Goal: Find specific page/section: Find specific page/section

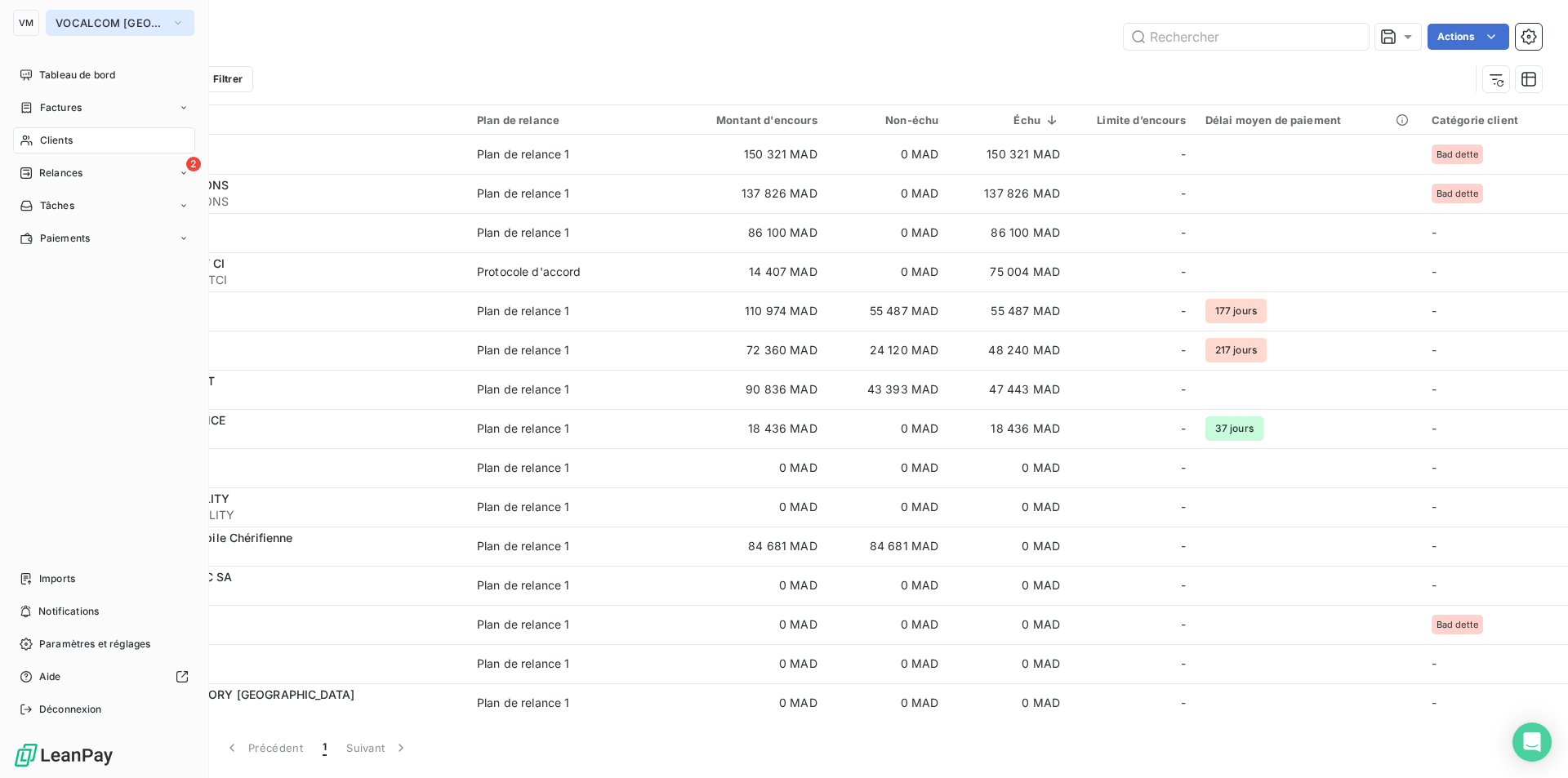
click at [81, 12] on button "VOCALCOM [GEOGRAPHIC_DATA]" at bounding box center [120, 23] width 149 height 26
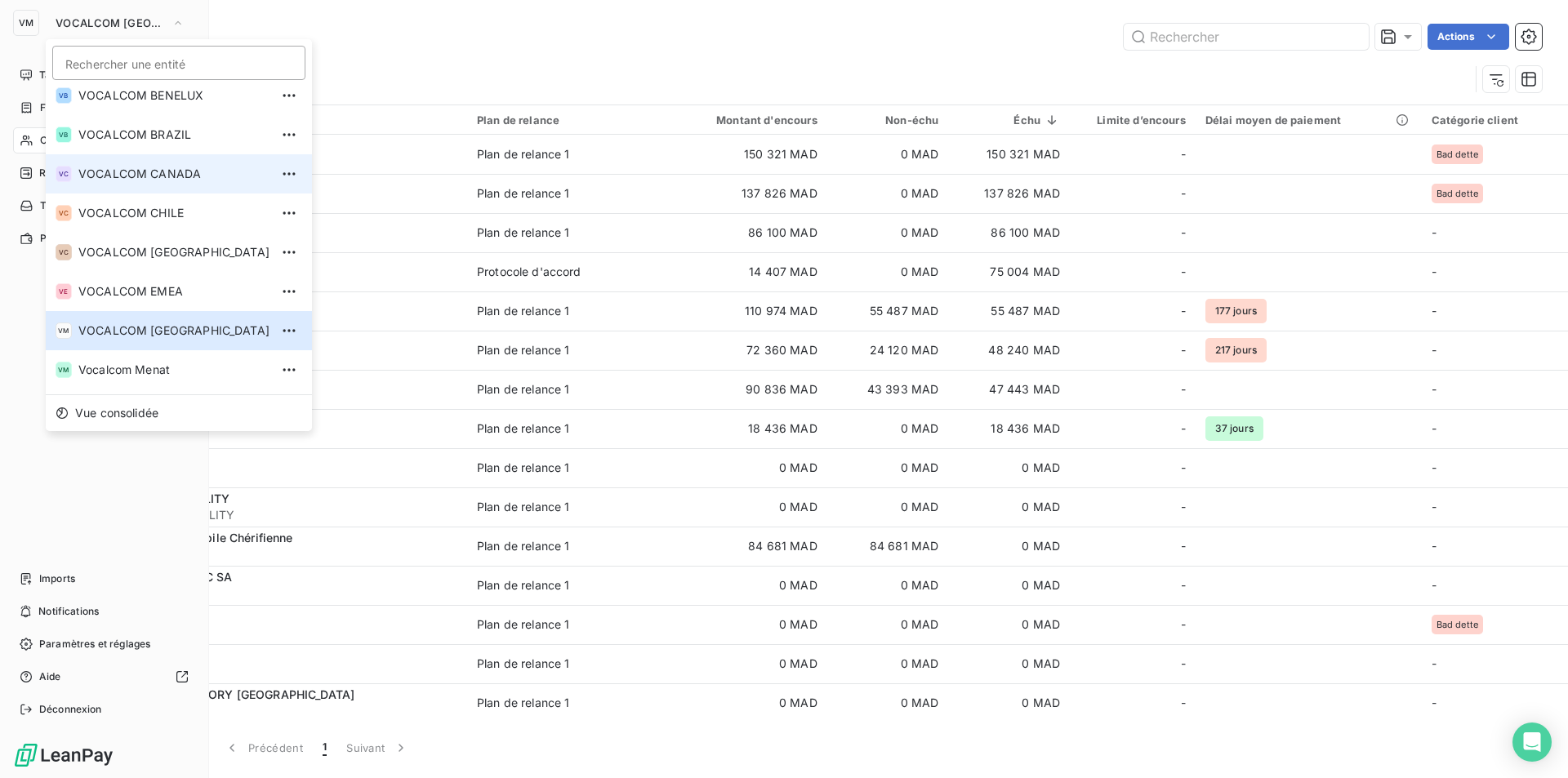
scroll to position [208, 0]
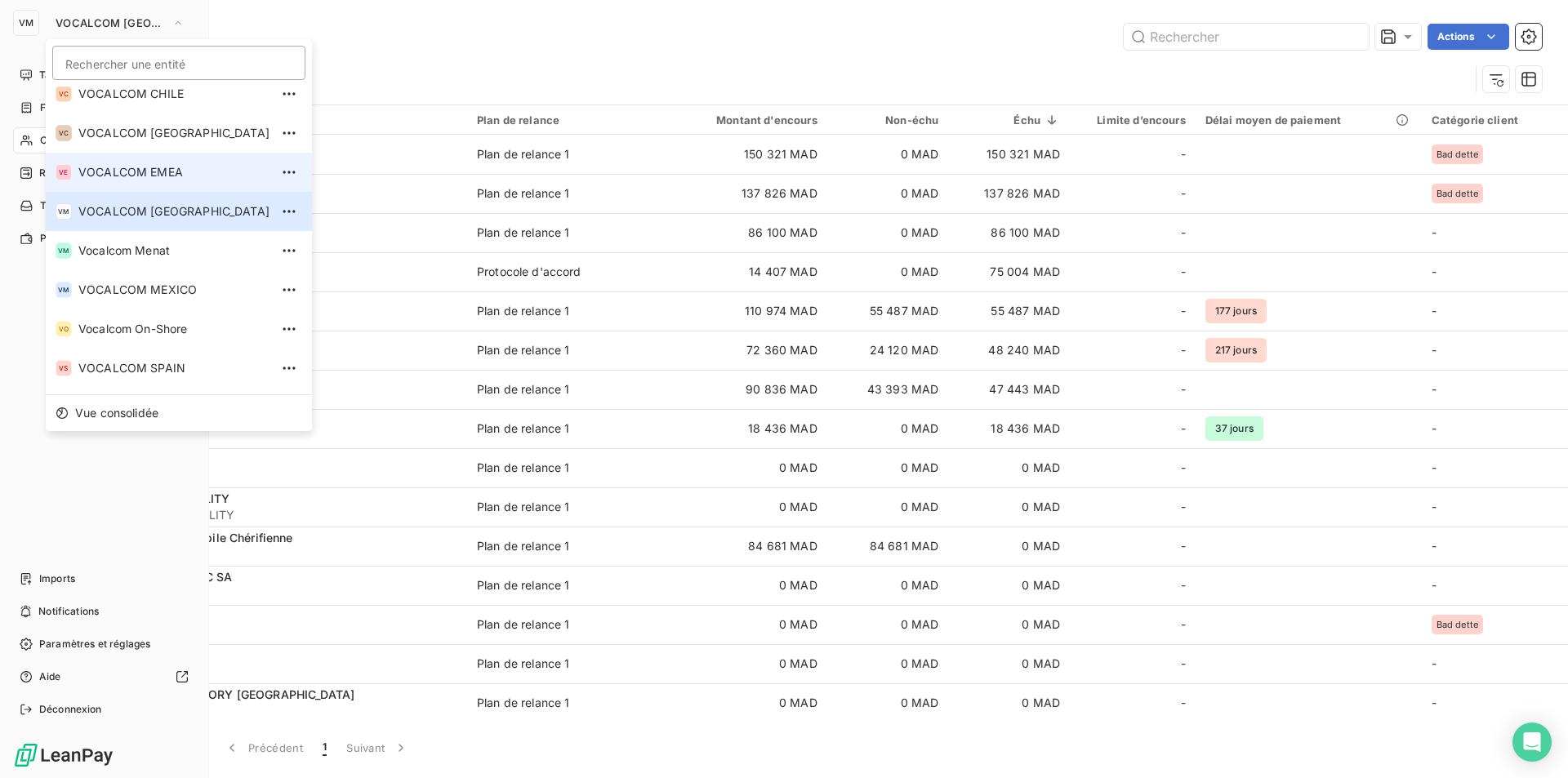
click at [145, 160] on li "VE VOCALCOM EMEA" at bounding box center [178, 172] width 267 height 39
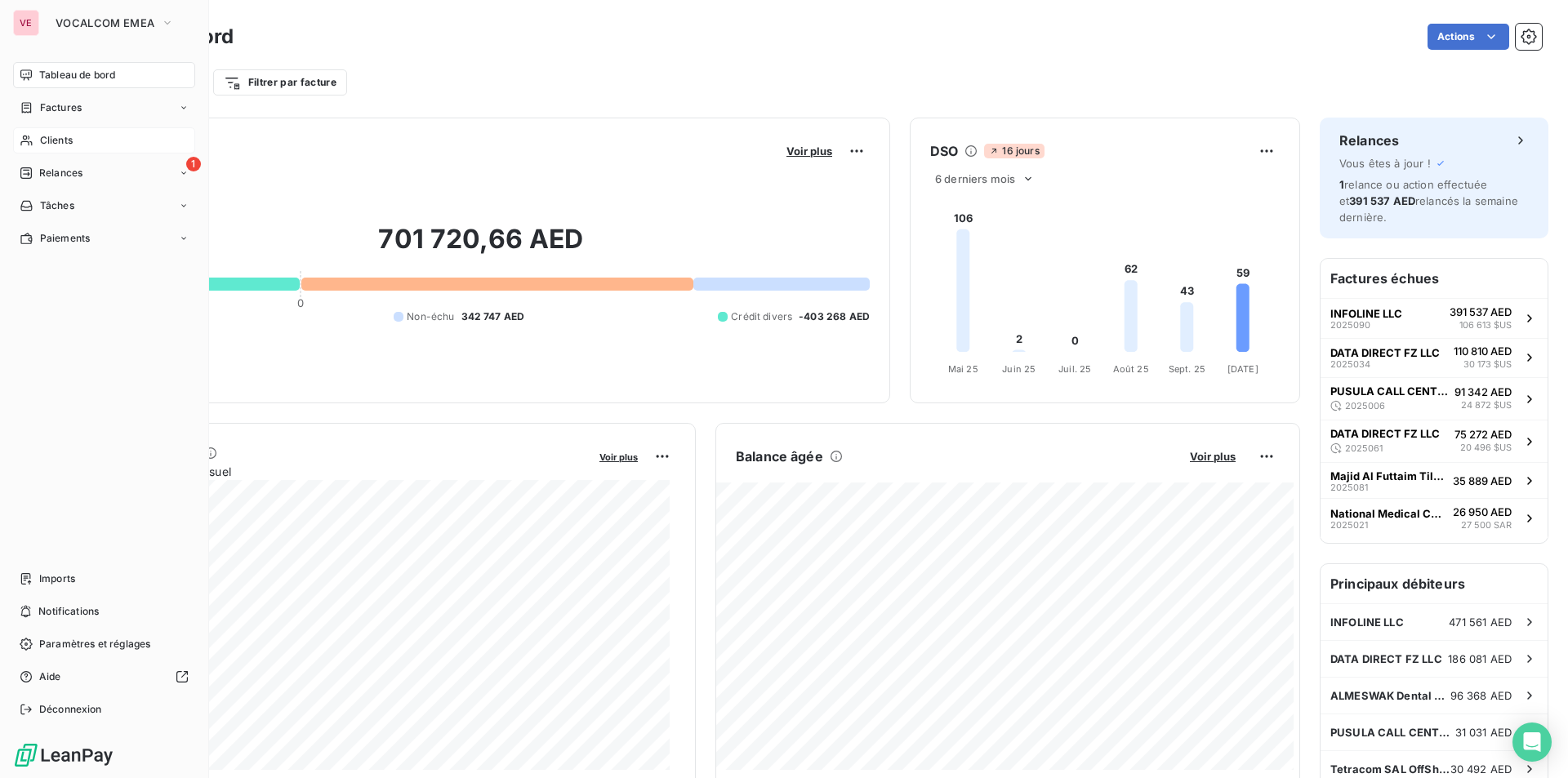
click at [66, 139] on span "Clients" at bounding box center [56, 140] width 32 height 15
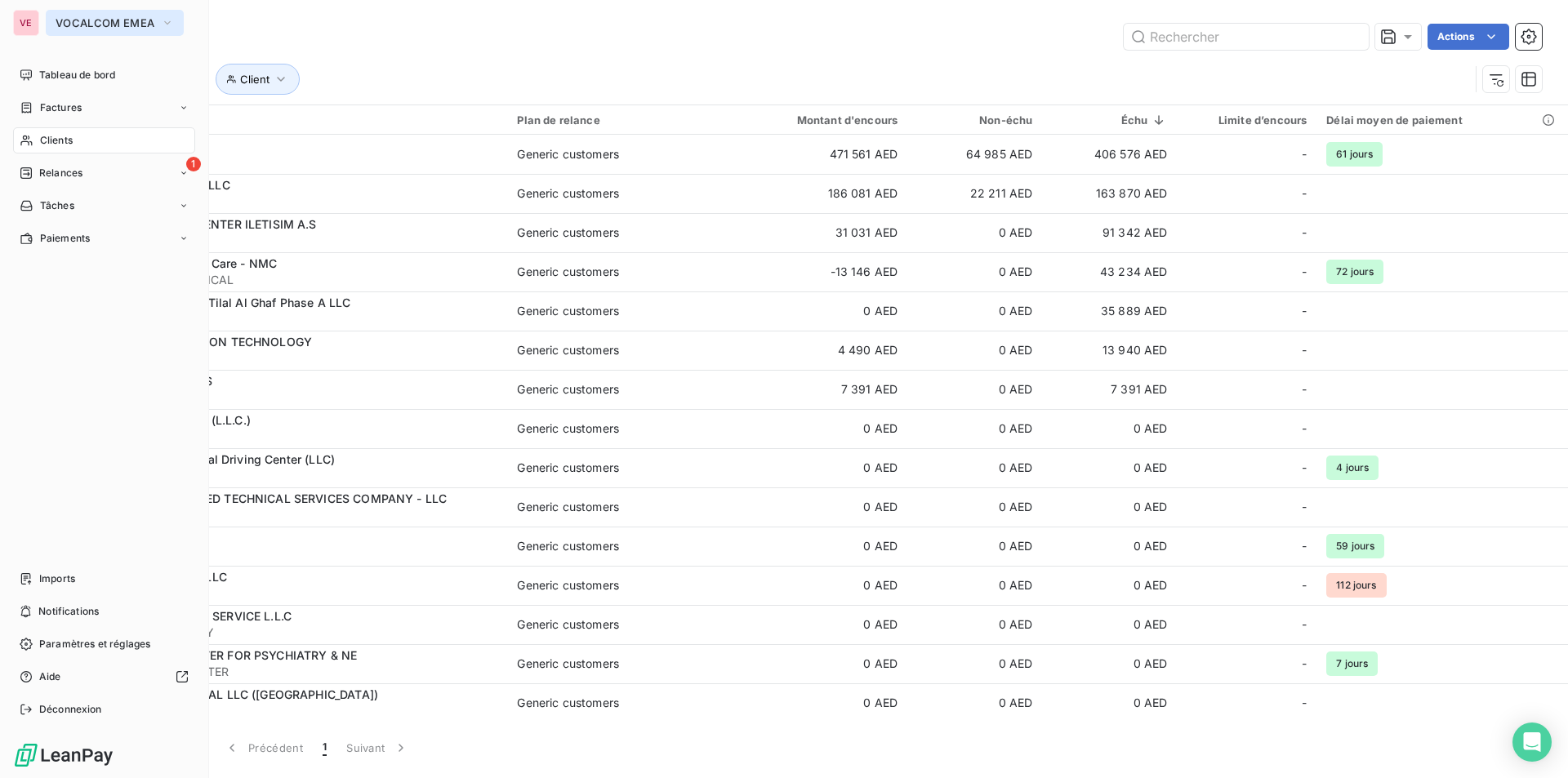
click at [94, 13] on button "VOCALCOM EMEA" at bounding box center [114, 23] width 138 height 26
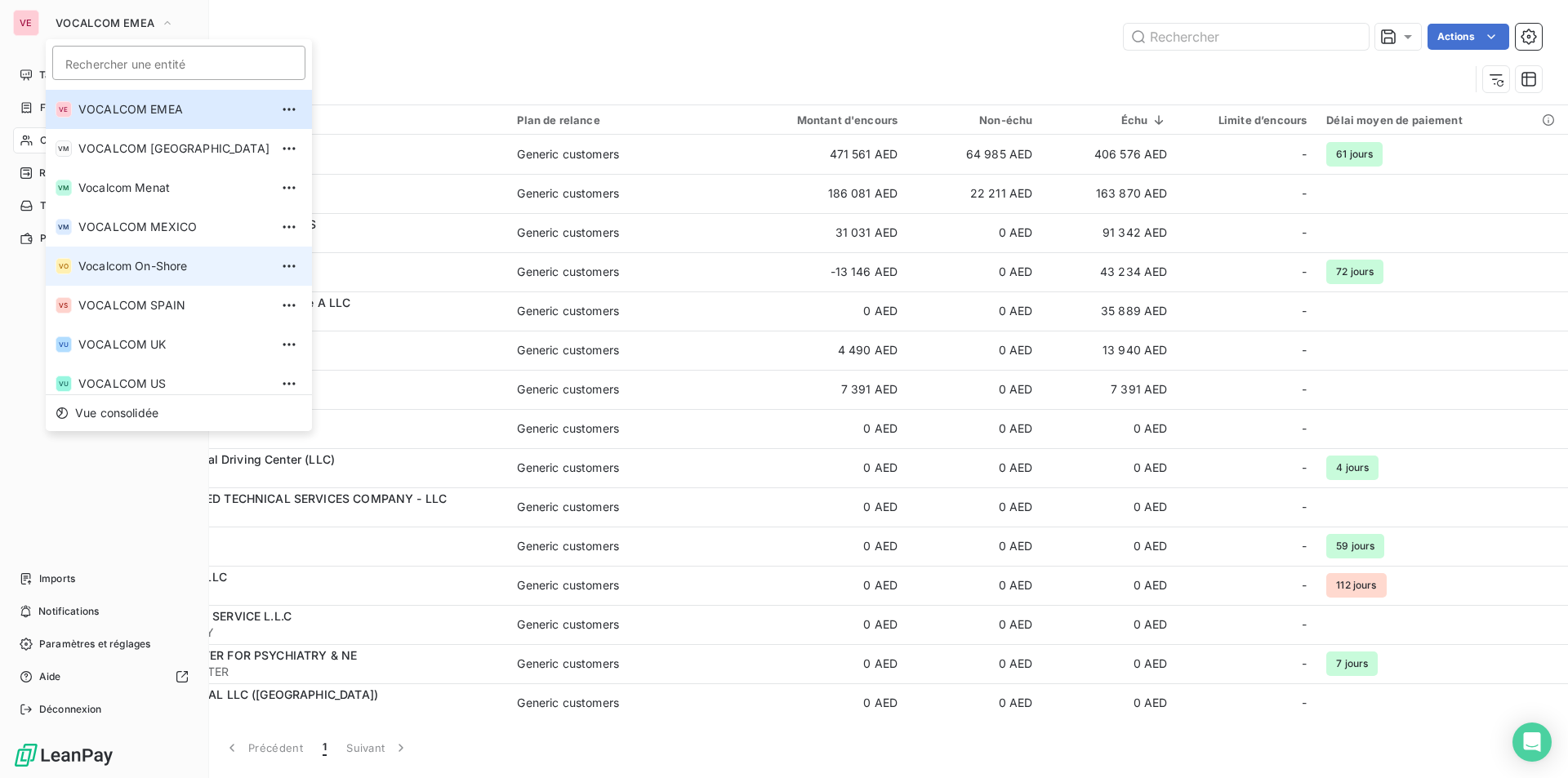
scroll to position [280, 0]
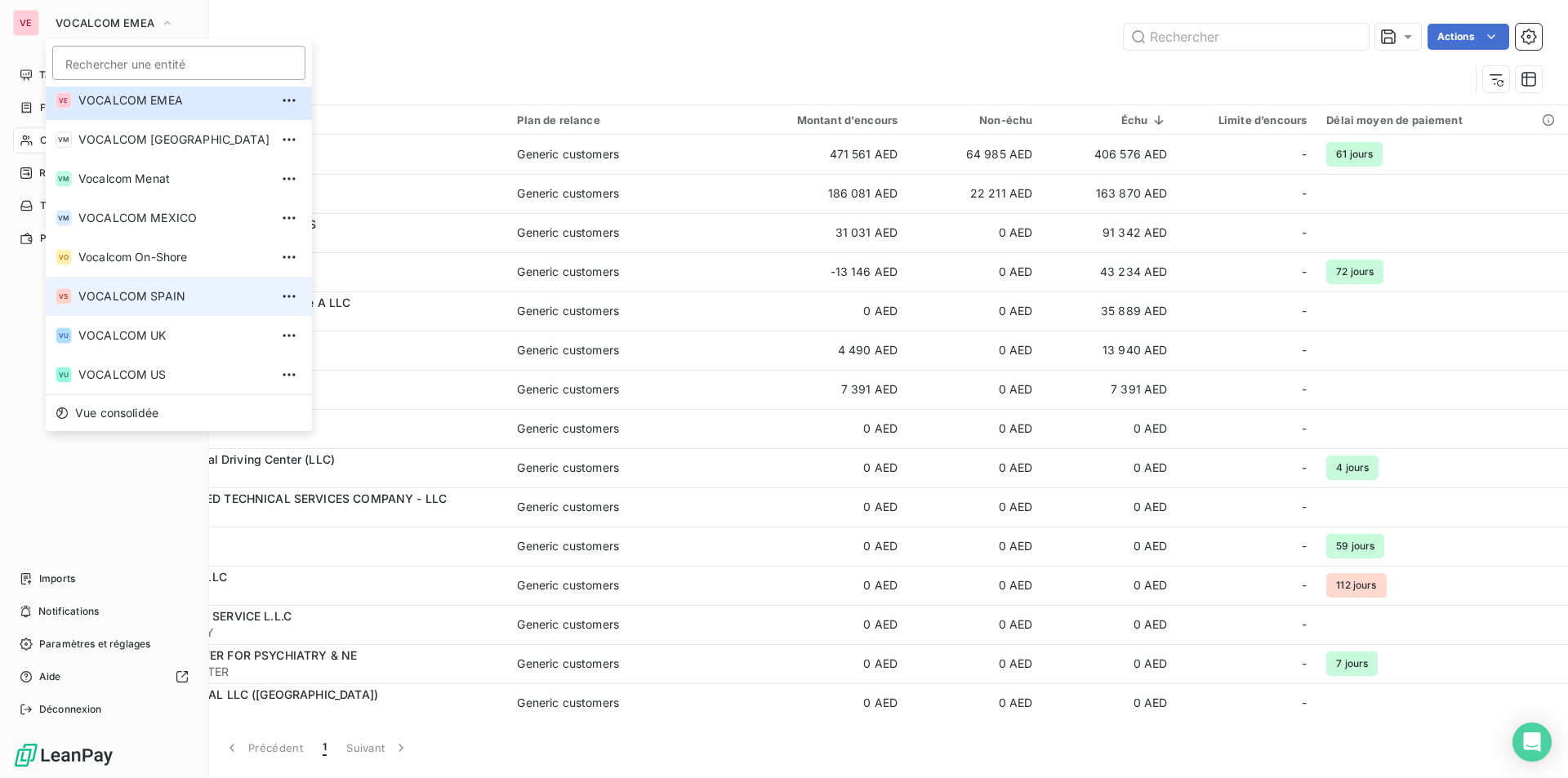
click at [165, 295] on span "VOCALCOM SPAIN" at bounding box center [174, 296] width 191 height 17
